Goal: Task Accomplishment & Management: Complete application form

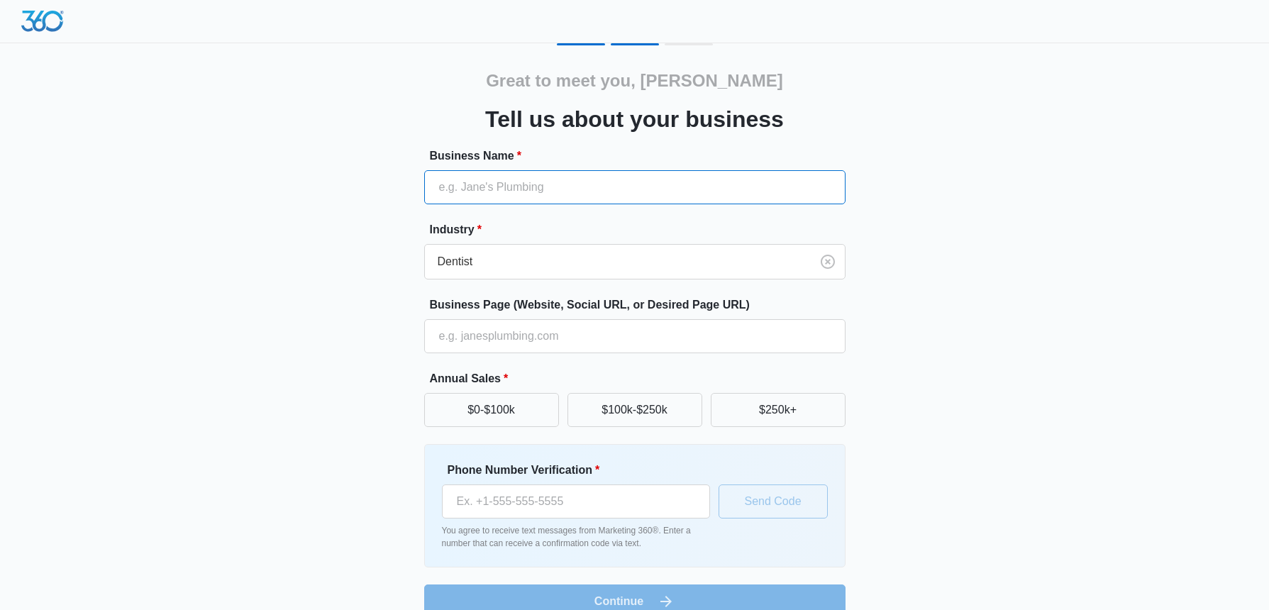
click at [495, 185] on input "Business Name *" at bounding box center [634, 187] width 421 height 34
type input "[PERSON_NAME]"
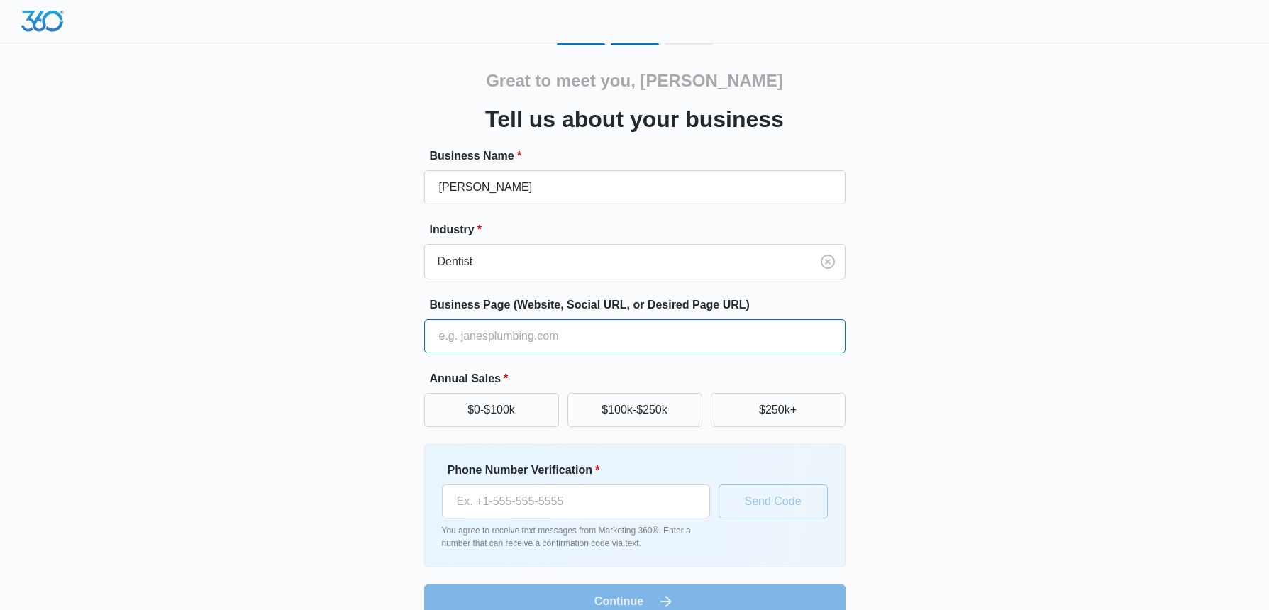
click at [484, 338] on input "Business Page (Website, Social URL, or Desired Page URL)" at bounding box center [634, 336] width 421 height 34
type input "dentalkelly.com"
click at [501, 403] on button "$0-$100k" at bounding box center [491, 410] width 135 height 34
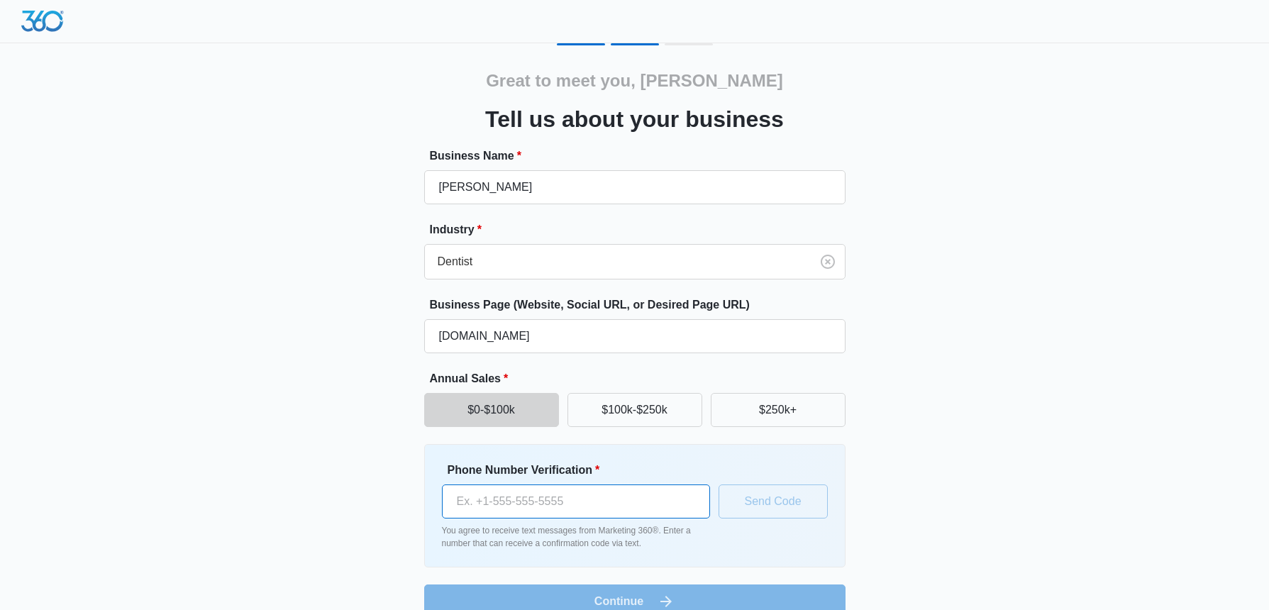
click at [515, 501] on input "Phone Number Verification *" at bounding box center [576, 501] width 268 height 34
type input "[PHONE_NUMBER]"
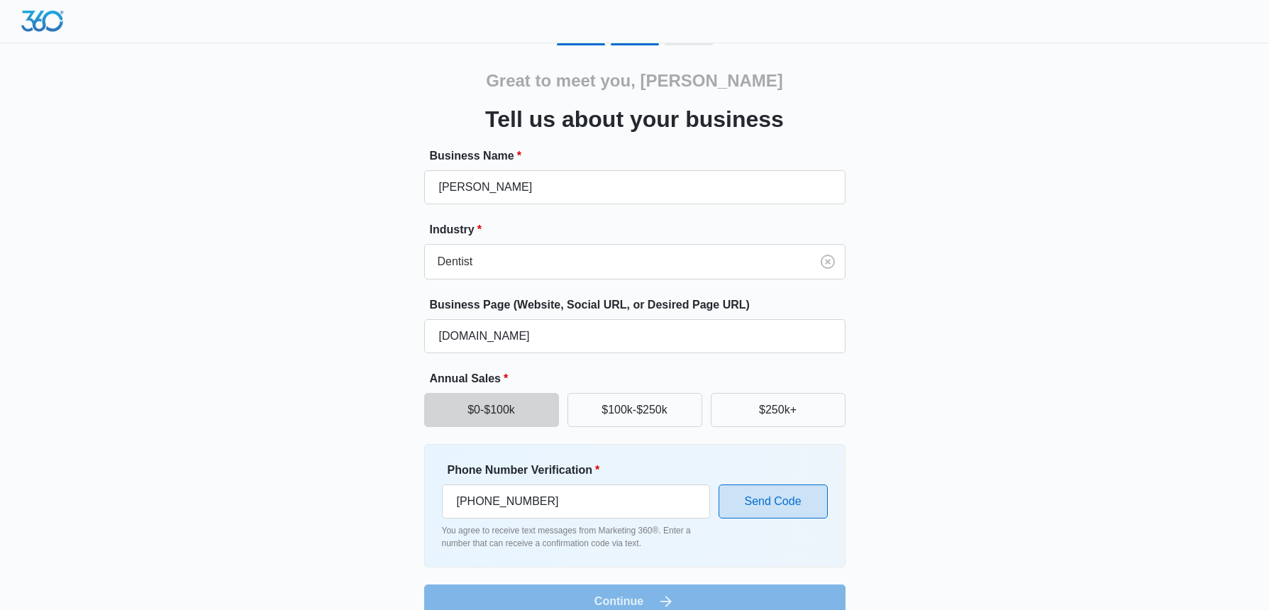
click at [757, 503] on button "Send Code" at bounding box center [772, 501] width 109 height 34
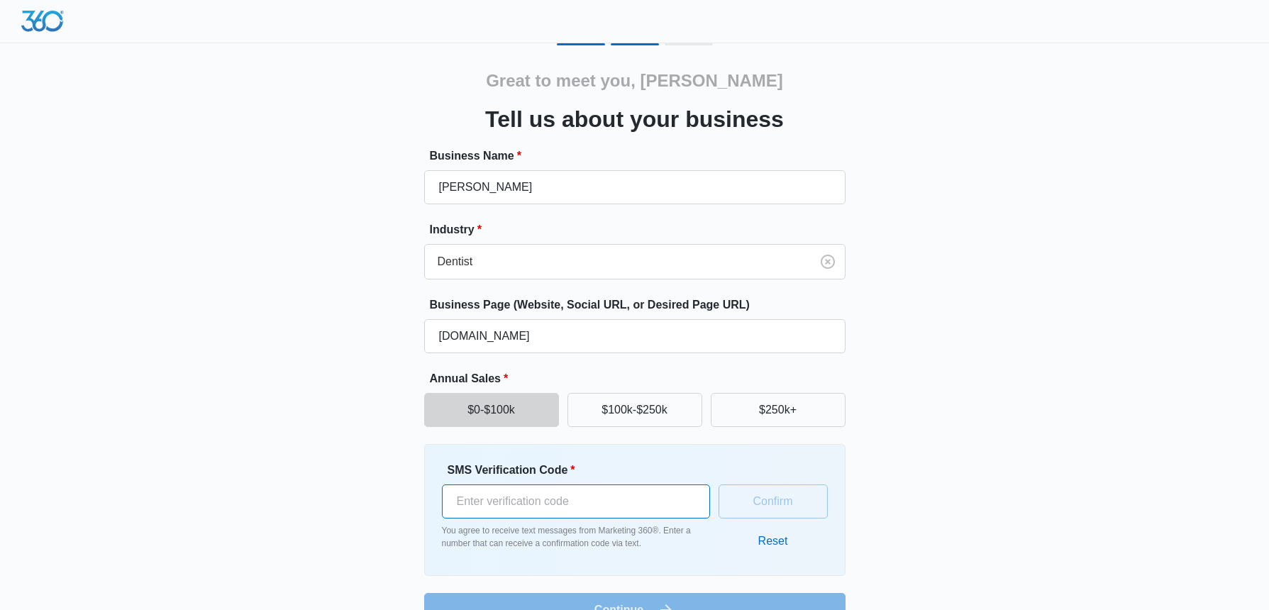
click at [535, 496] on input "SMS Verification Code *" at bounding box center [576, 501] width 268 height 34
type input "795562"
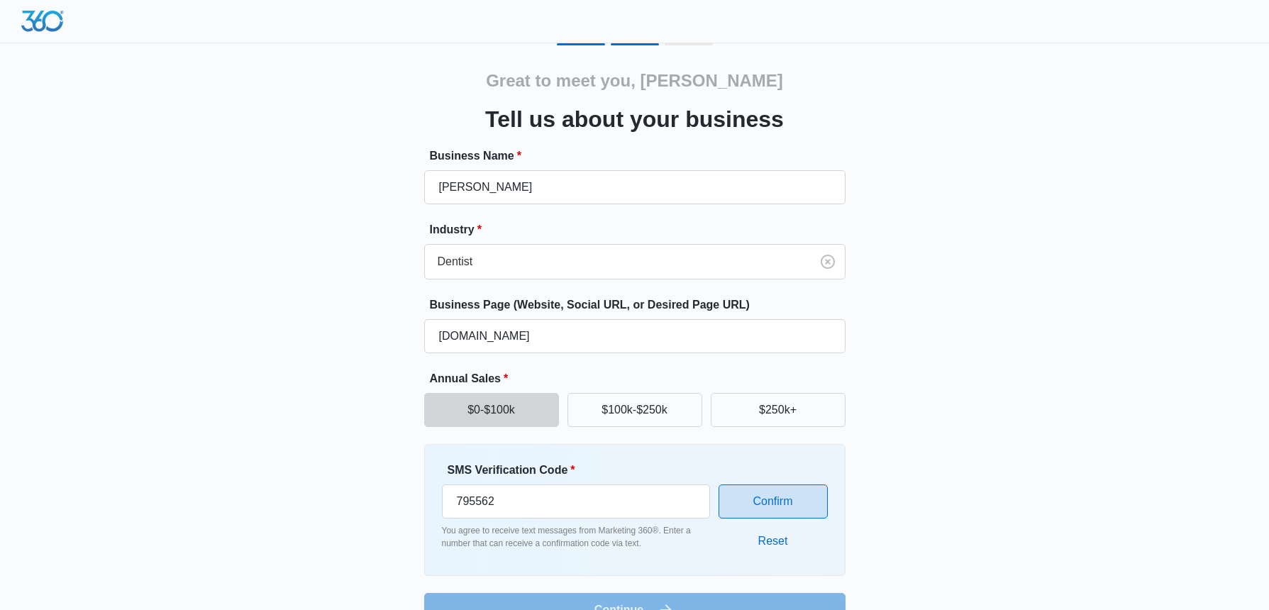
click at [801, 501] on button "Confirm" at bounding box center [772, 501] width 109 height 34
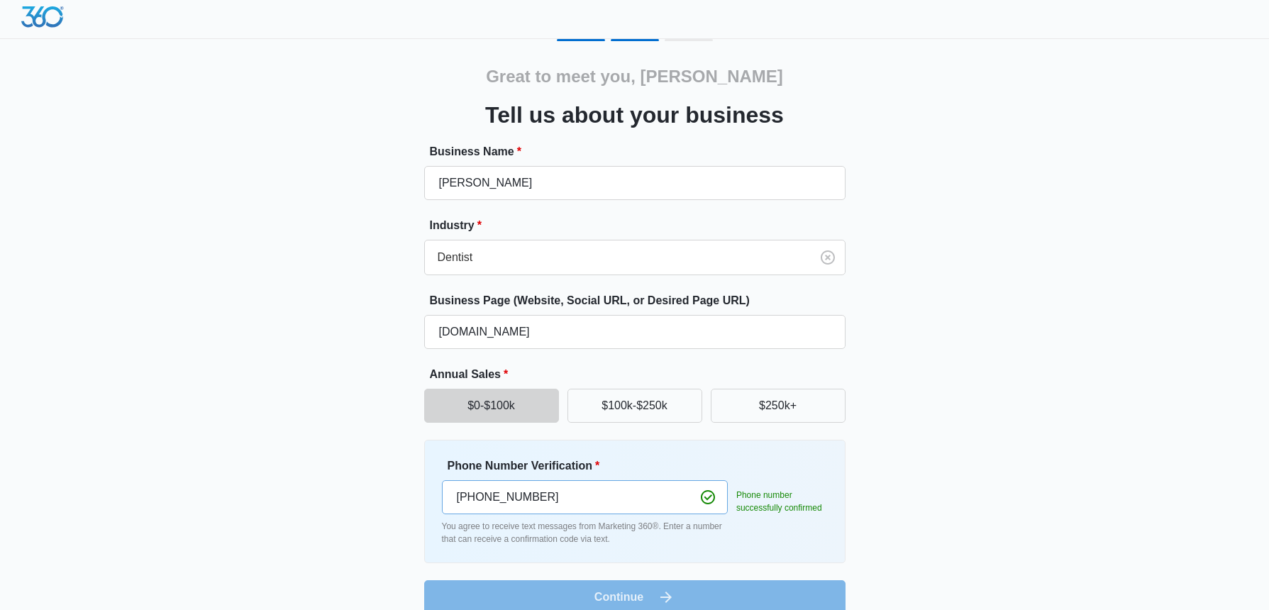
scroll to position [26, 0]
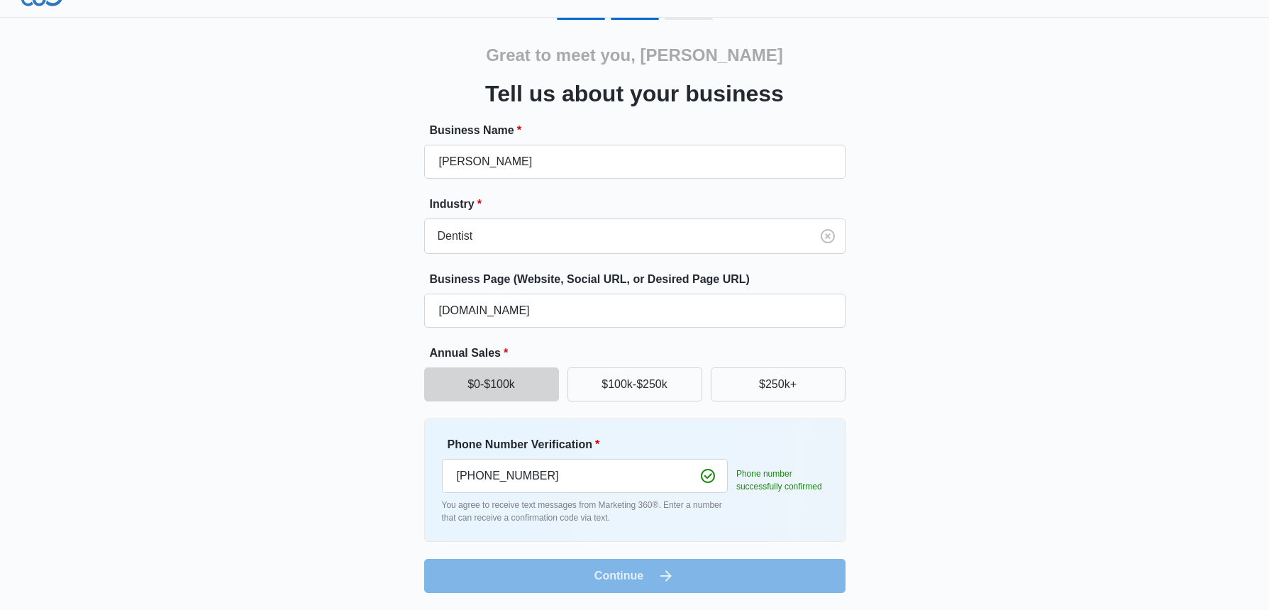
click at [664, 576] on form "Business Name * Jerry Dental Industry * Dentist Business Page (Website, Social …" at bounding box center [634, 357] width 421 height 471
click at [968, 511] on div "Great to meet you, Jerry Tell us about your business Business Name * Jerry Dent…" at bounding box center [634, 305] width 851 height 575
drag, startPoint x: 918, startPoint y: 527, endPoint x: 762, endPoint y: 553, distance: 157.5
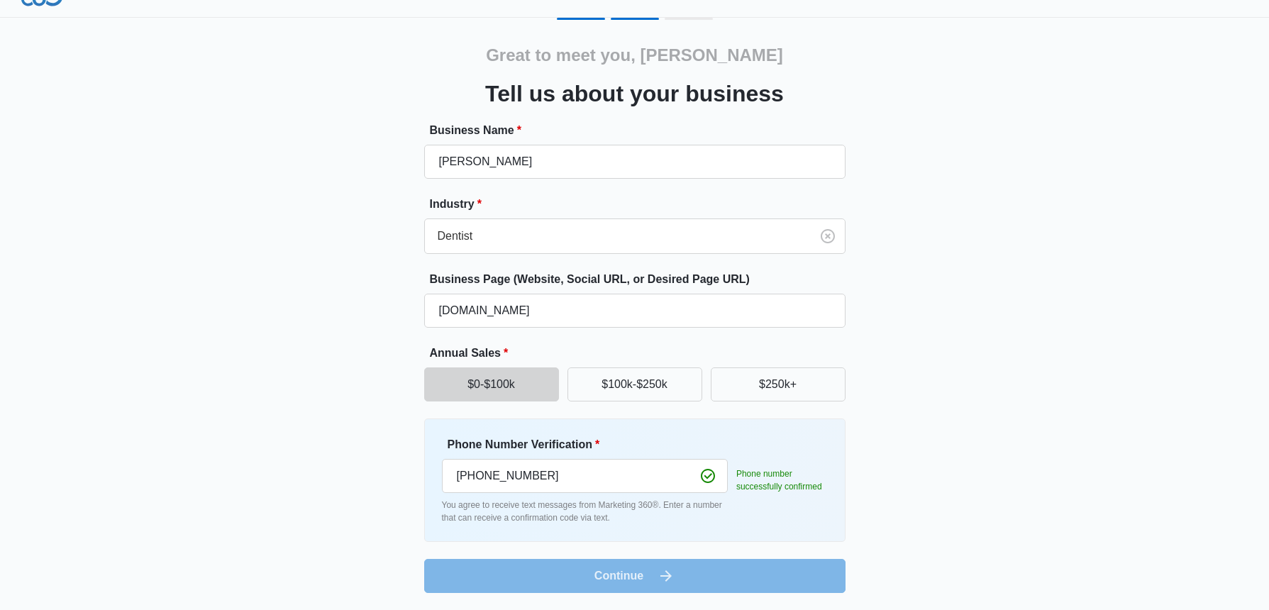
click at [913, 530] on div "Great to meet you, Jerry Tell us about your business Business Name * Jerry Dent…" at bounding box center [634, 305] width 851 height 575
click at [615, 583] on form "Business Name * Jerry Dental Industry * Dentist Business Page (Website, Social …" at bounding box center [634, 357] width 421 height 471
drag, startPoint x: 615, startPoint y: 583, endPoint x: 840, endPoint y: 503, distance: 238.4
click at [619, 584] on form "Business Name * Jerry Dental Industry * Dentist Business Page (Website, Social …" at bounding box center [634, 357] width 421 height 471
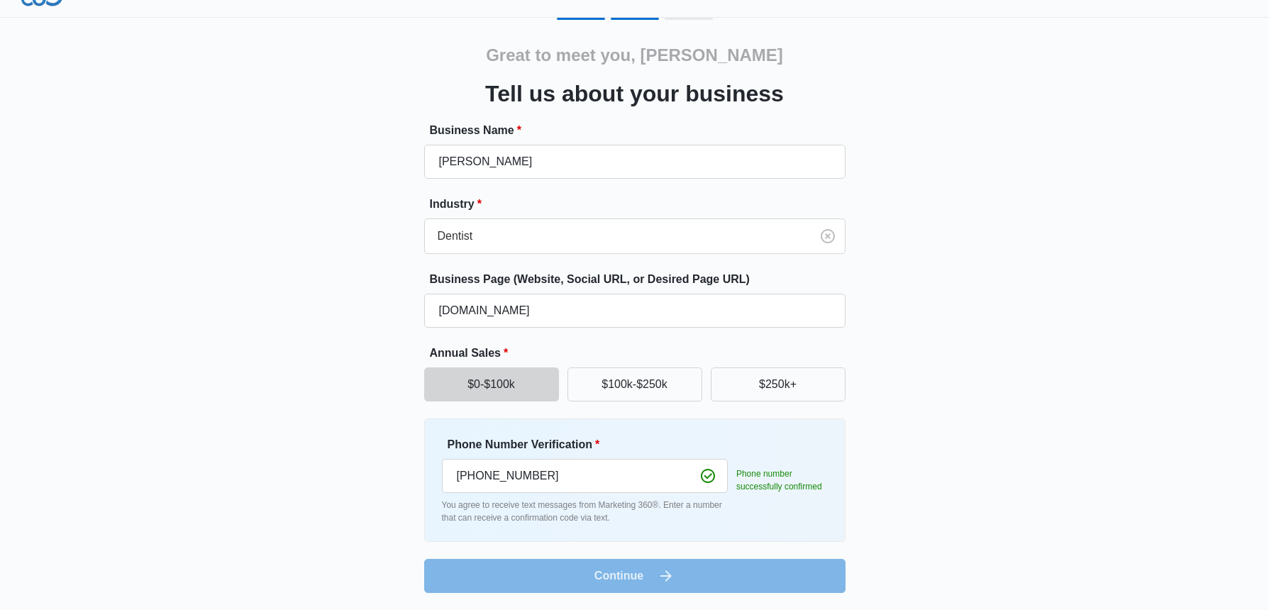
click at [870, 455] on div "Great to meet you, Jerry Tell us about your business Business Name * Jerry Dent…" at bounding box center [634, 305] width 851 height 575
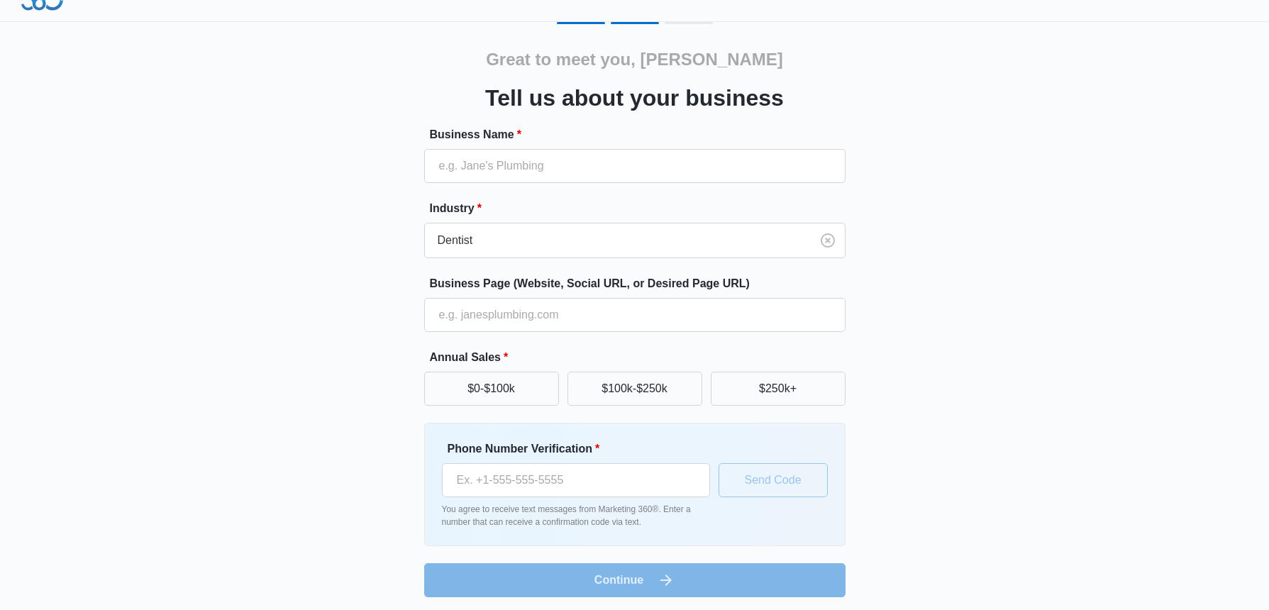
scroll to position [26, 0]
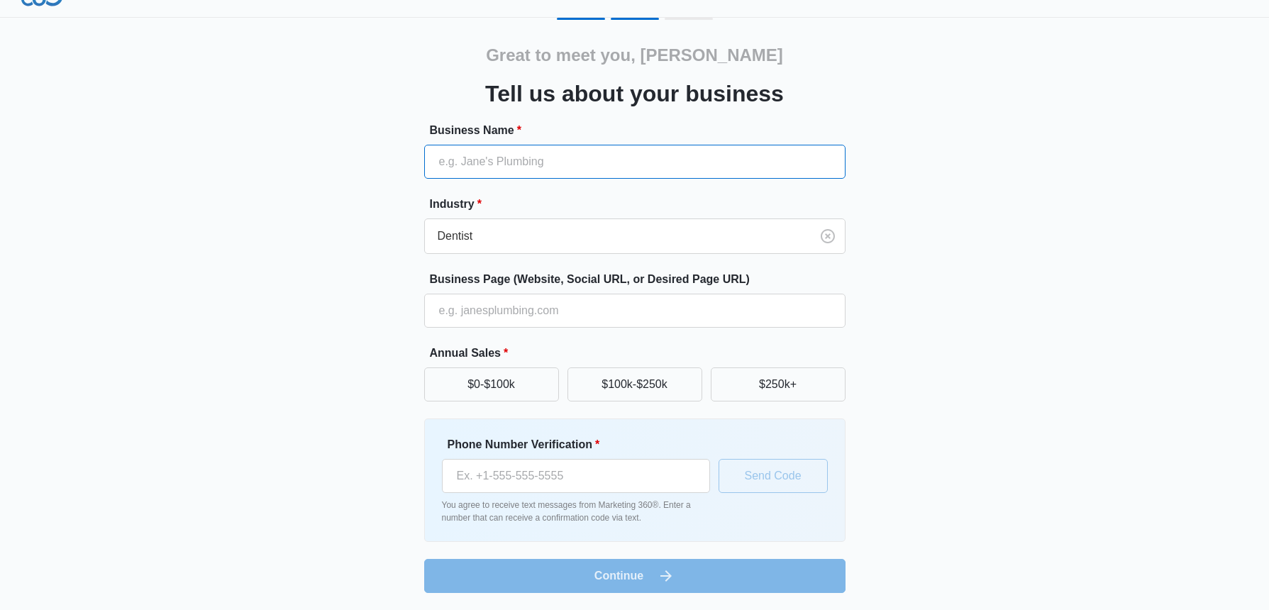
click at [515, 168] on input "Business Name *" at bounding box center [634, 162] width 421 height 34
type input "[PERSON_NAME]"
click at [494, 377] on button "$0-$100k" at bounding box center [491, 384] width 135 height 34
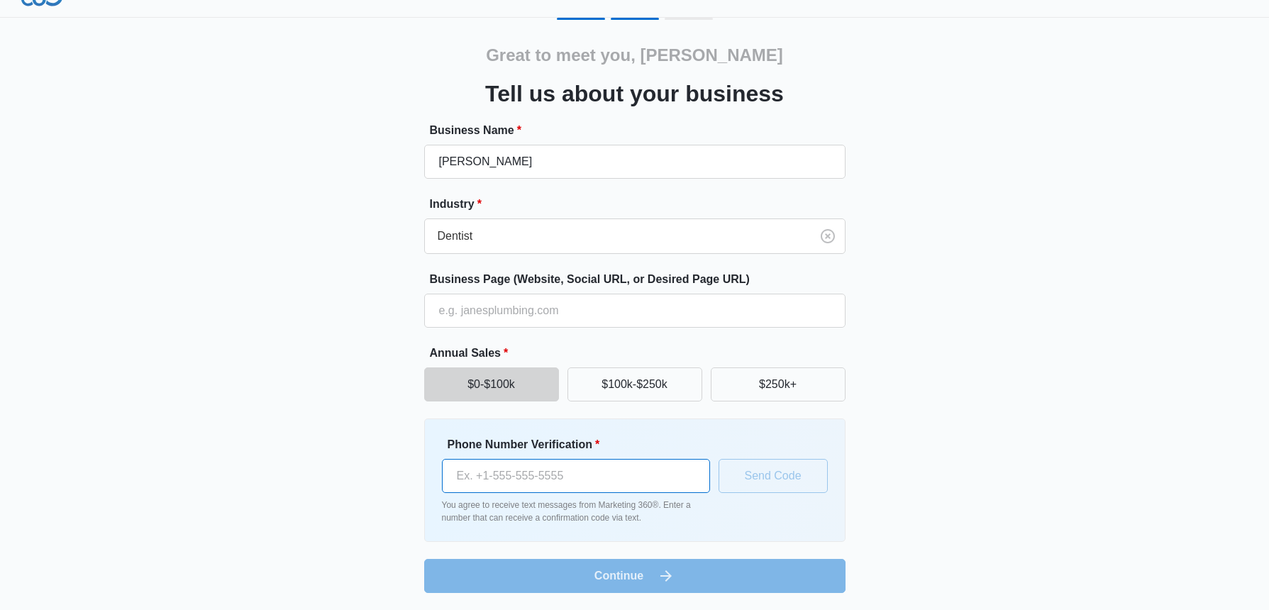
click at [520, 476] on input "Phone Number Verification *" at bounding box center [576, 476] width 268 height 34
type input "[PHONE_NUMBER]"
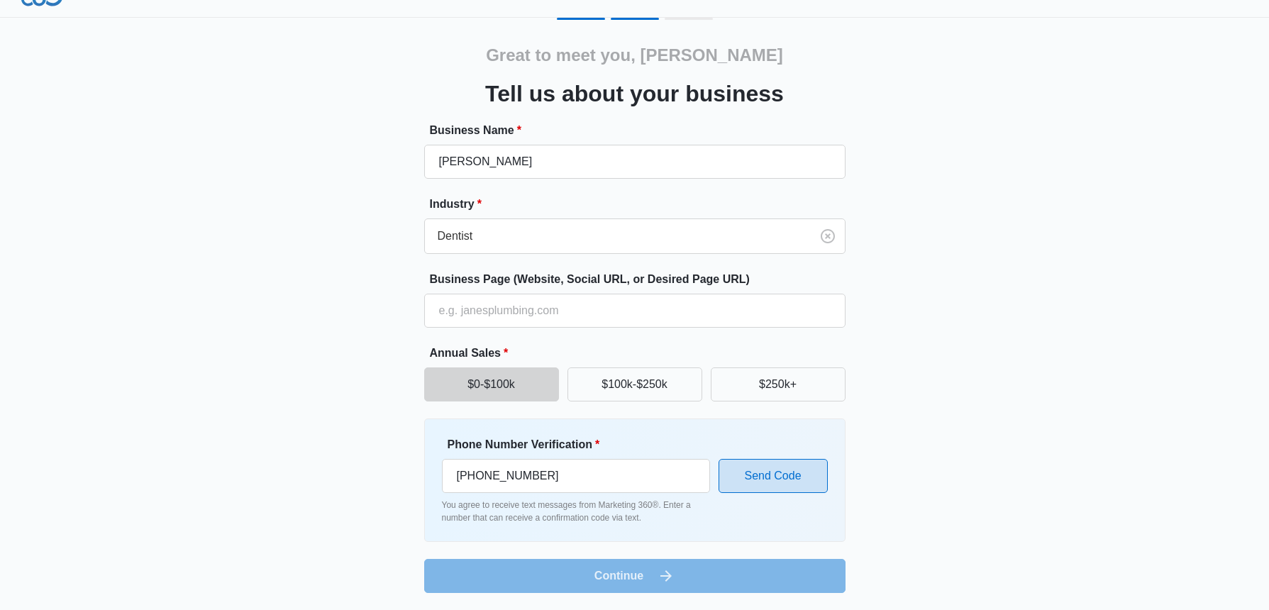
click at [752, 483] on button "Send Code" at bounding box center [772, 476] width 109 height 34
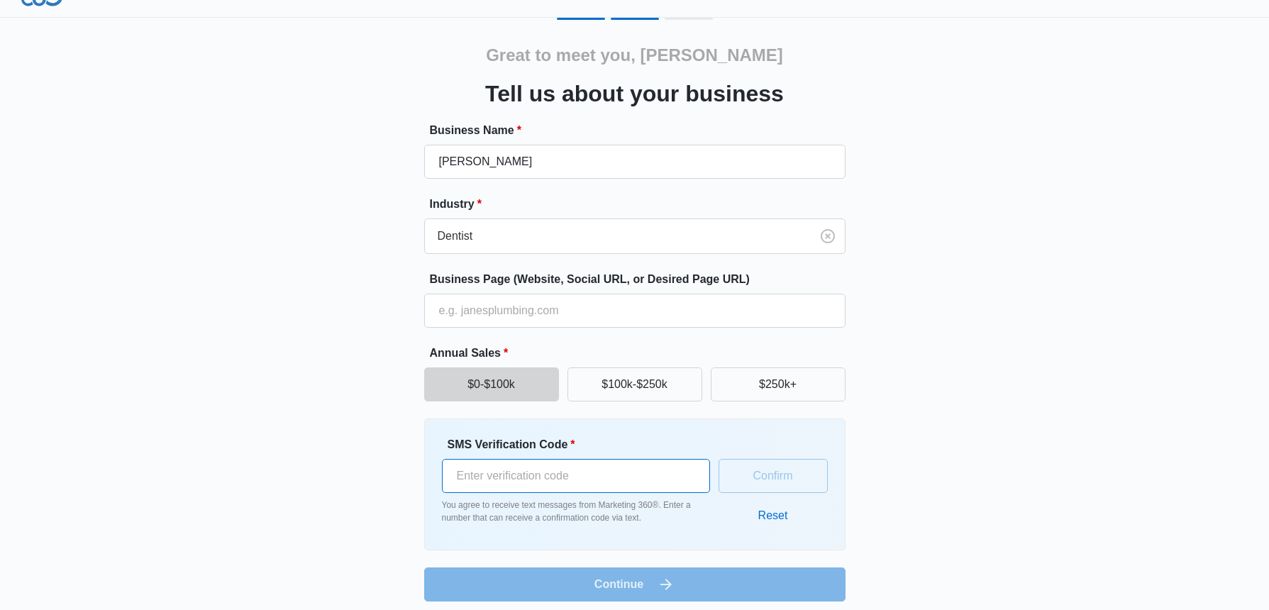
click at [635, 471] on input "SMS Verification Code *" at bounding box center [576, 476] width 268 height 34
type input "87"
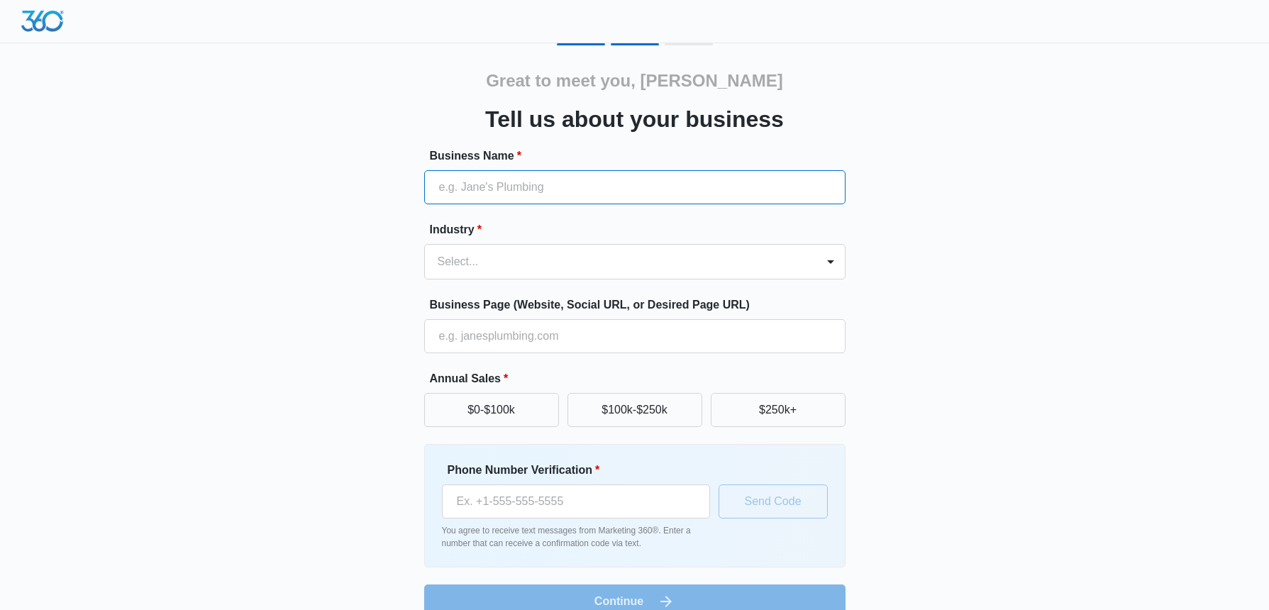
click at [520, 182] on input "Business Name *" at bounding box center [634, 187] width 421 height 34
type input "[PERSON_NAME]"
click at [548, 263] on div at bounding box center [617, 262] width 360 height 20
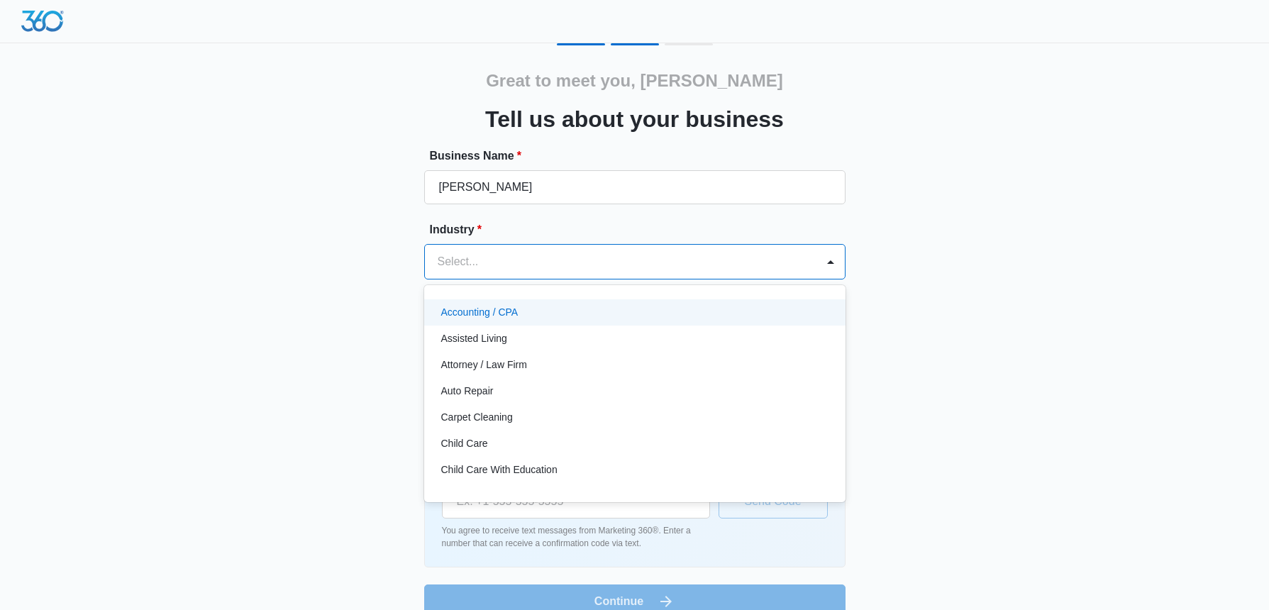
type input "d"
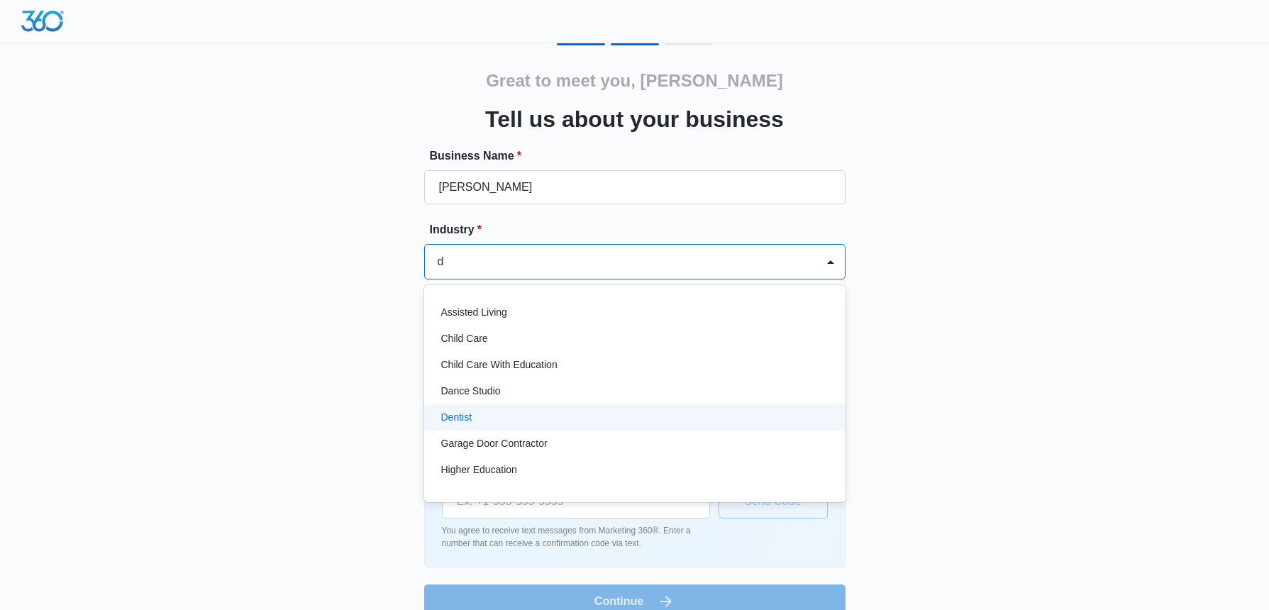
click at [489, 414] on div "Dentist" at bounding box center [633, 417] width 384 height 15
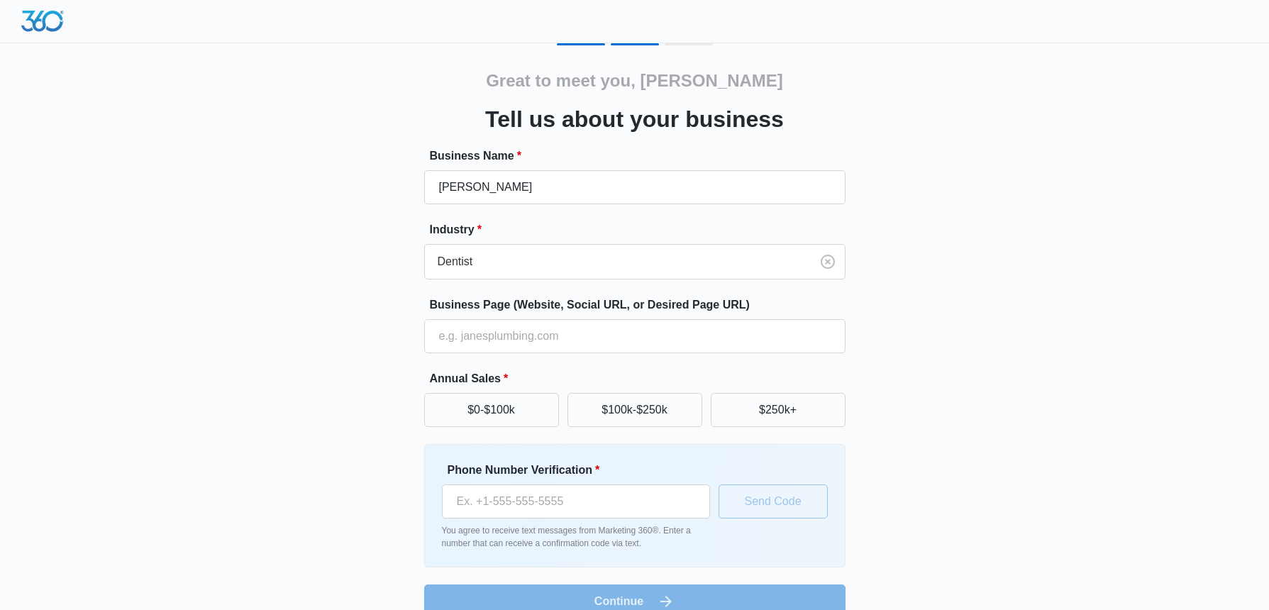
click at [335, 340] on div "Great to meet you, [PERSON_NAME] us about your business Business Name * [PERSON…" at bounding box center [634, 330] width 851 height 575
click at [474, 403] on button "$0-$100k" at bounding box center [491, 410] width 135 height 34
click at [509, 501] on input "Phone Number Verification *" at bounding box center [576, 501] width 268 height 34
type input "[PHONE_NUMBER]"
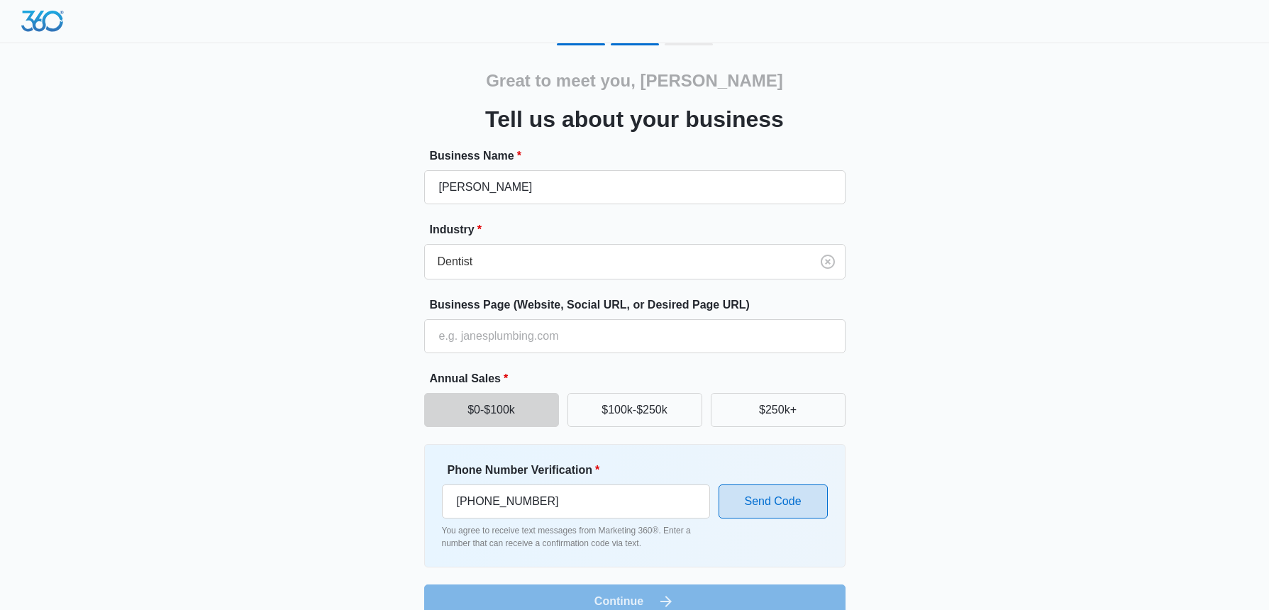
click at [747, 491] on button "Send Code" at bounding box center [772, 501] width 109 height 34
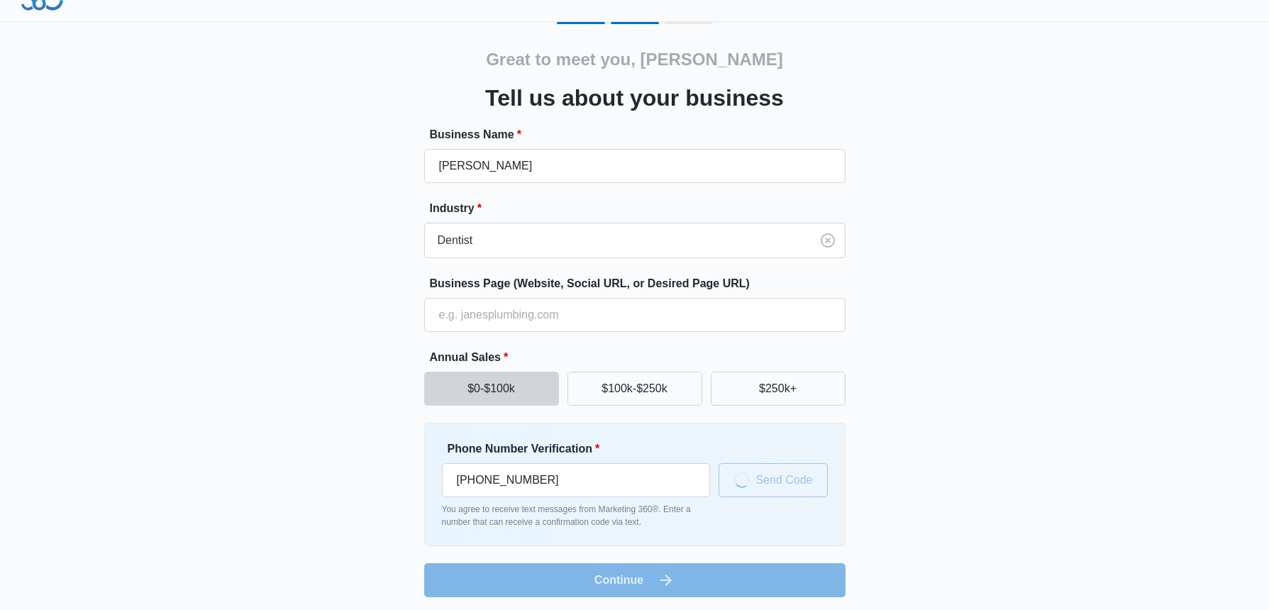
scroll to position [26, 0]
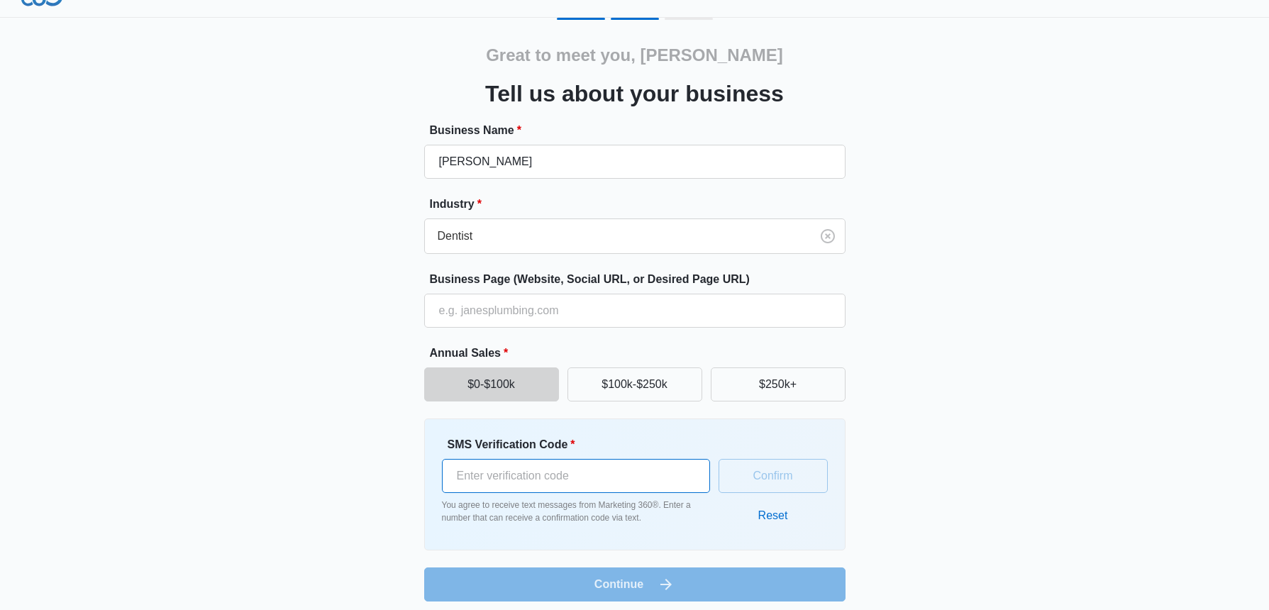
click at [579, 481] on input "SMS Verification Code *" at bounding box center [576, 476] width 268 height 34
type input "987911"
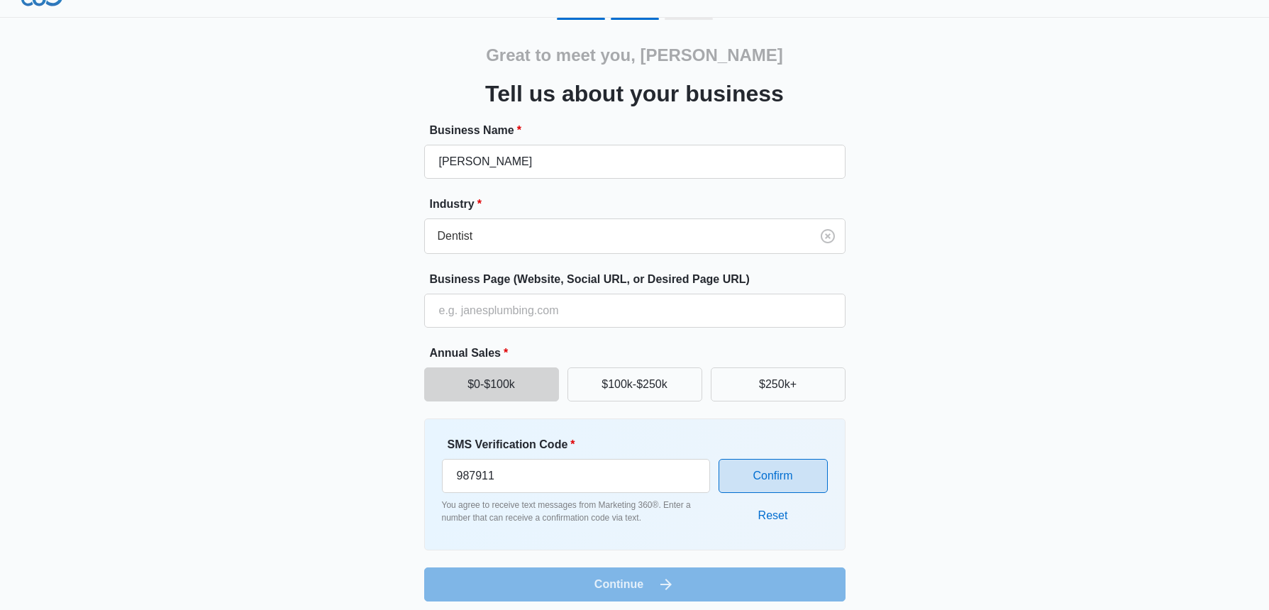
click at [801, 480] on button "Confirm" at bounding box center [772, 476] width 109 height 34
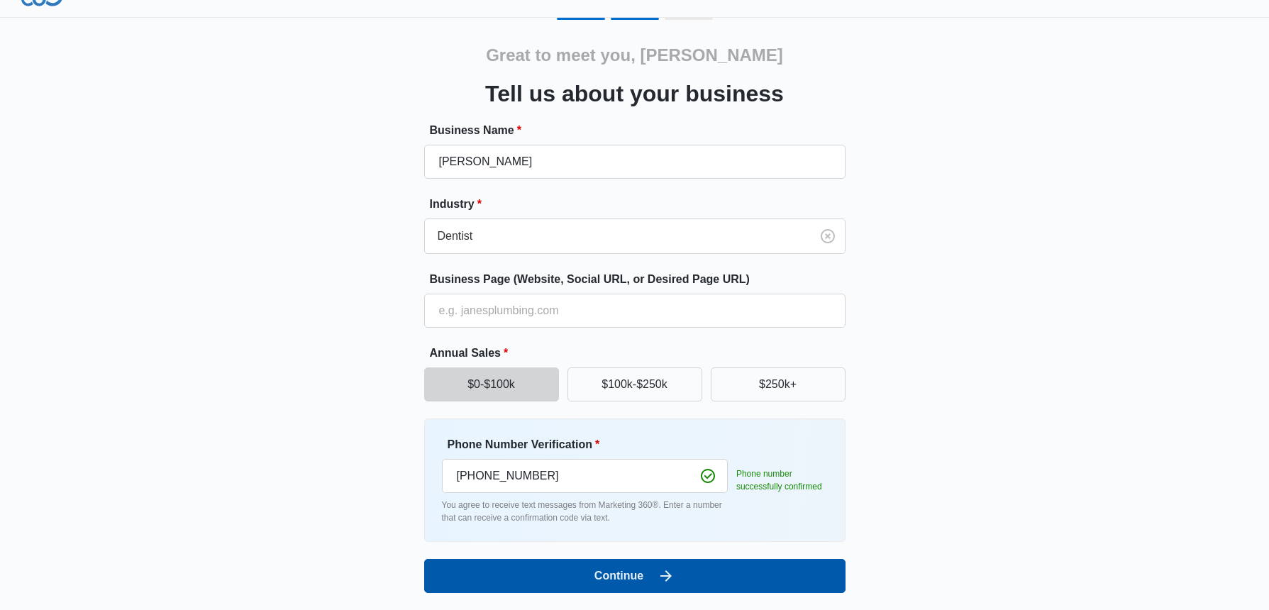
click at [648, 569] on button "Continue" at bounding box center [634, 576] width 421 height 34
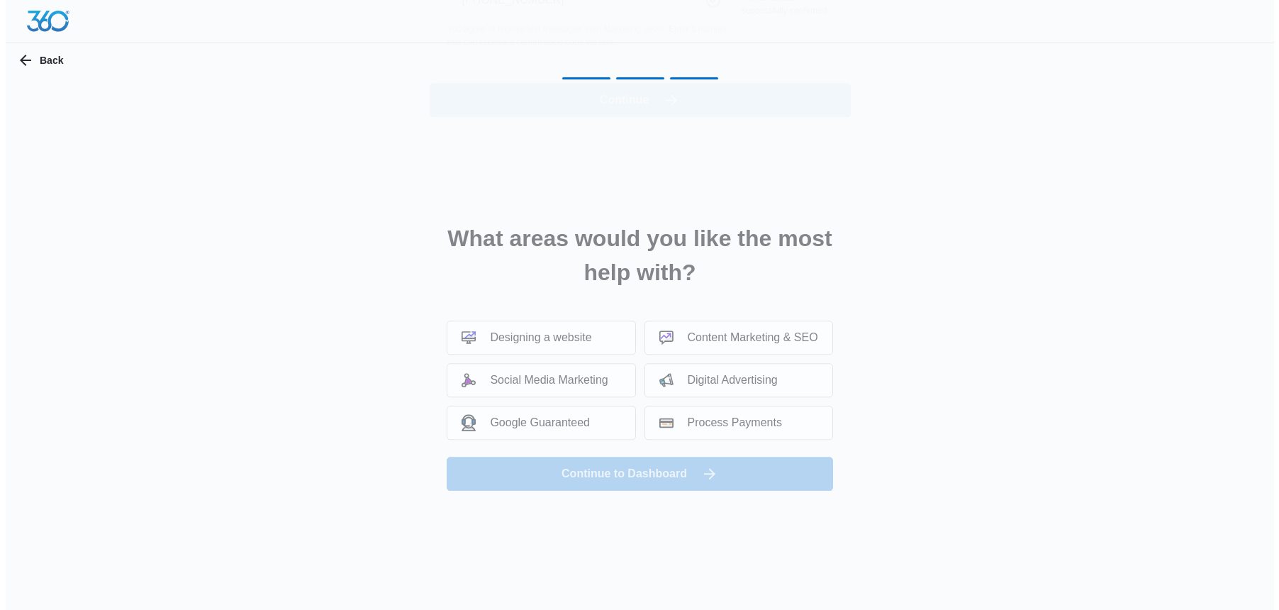
scroll to position [0, 0]
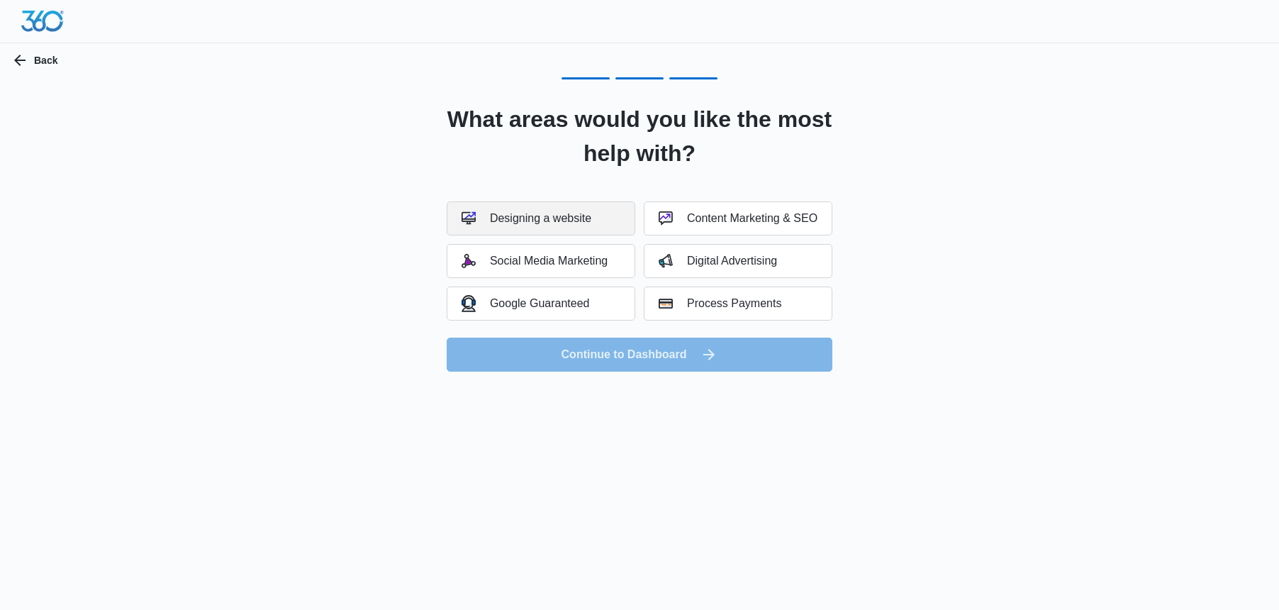
click at [523, 222] on div "Designing a website" at bounding box center [527, 218] width 130 height 14
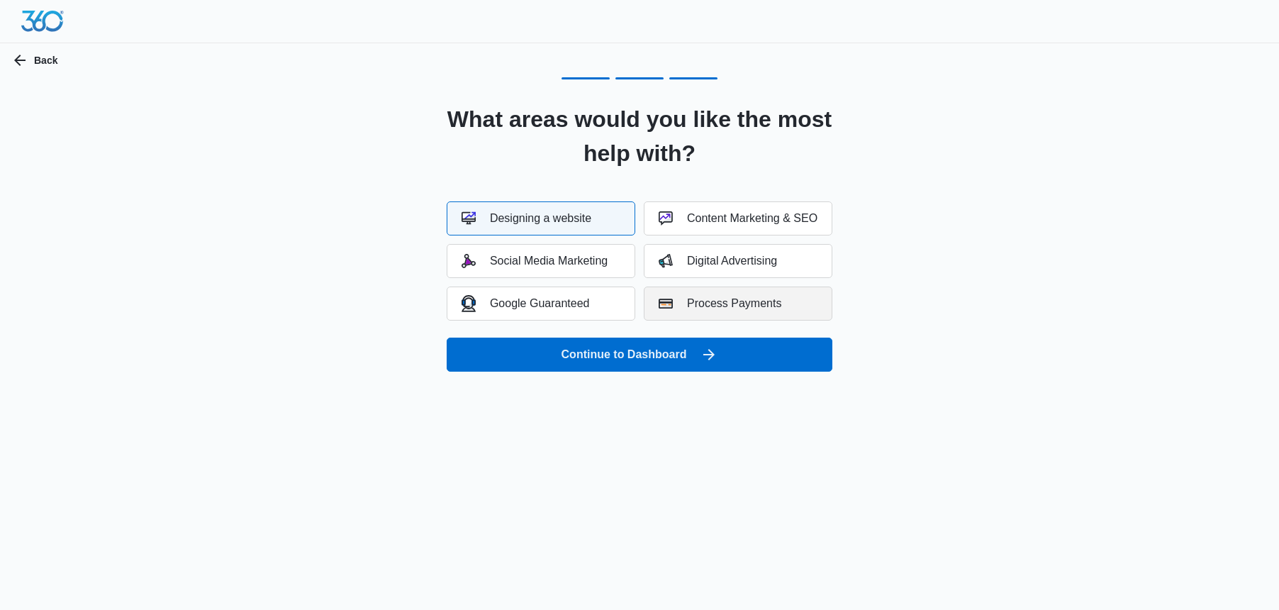
click at [775, 314] on button "Process Payments" at bounding box center [738, 303] width 189 height 34
